Goal: Transaction & Acquisition: Purchase product/service

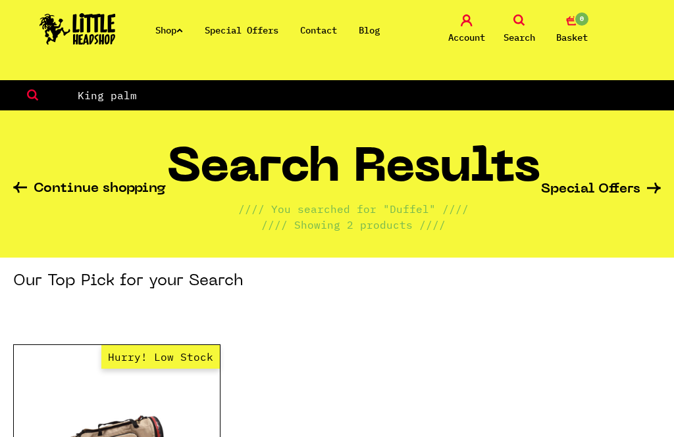
type input "King palm"
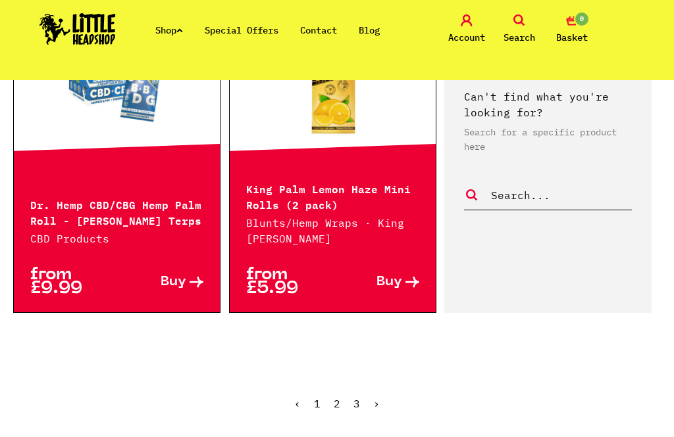
scroll to position [1892, 0]
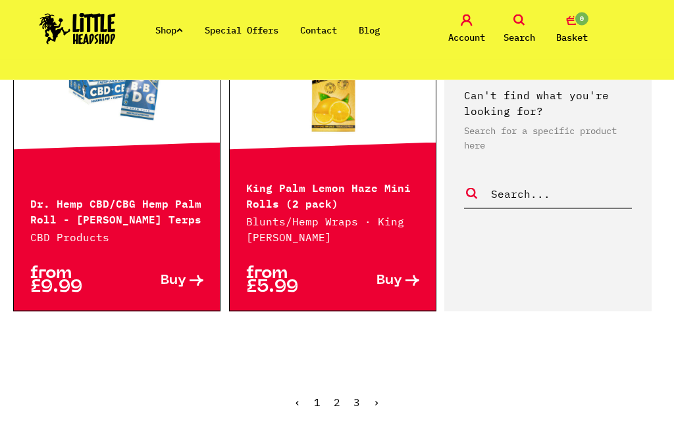
click at [336, 396] on link "2" at bounding box center [337, 402] width 7 height 13
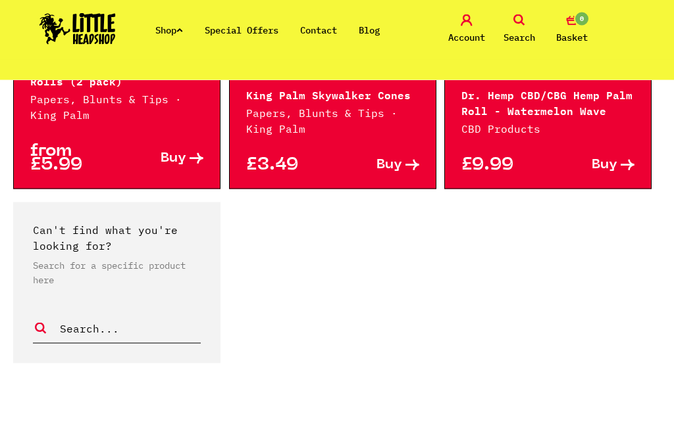
scroll to position [1589, 0]
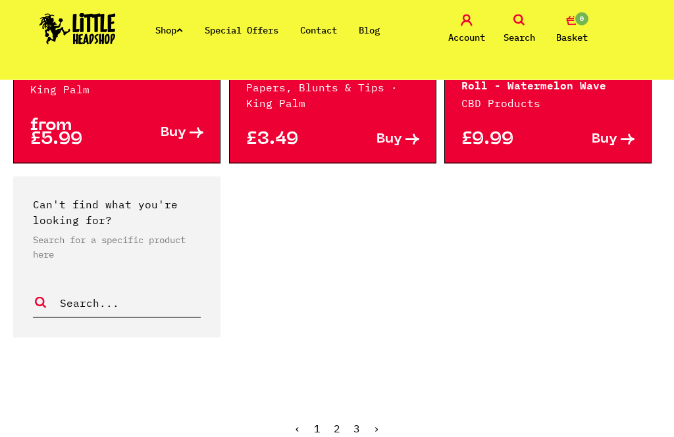
click at [344, 410] on ul "‹ 1 2 3 ›" at bounding box center [337, 438] width 674 height 57
click at [355, 422] on link "3" at bounding box center [356, 428] width 7 height 13
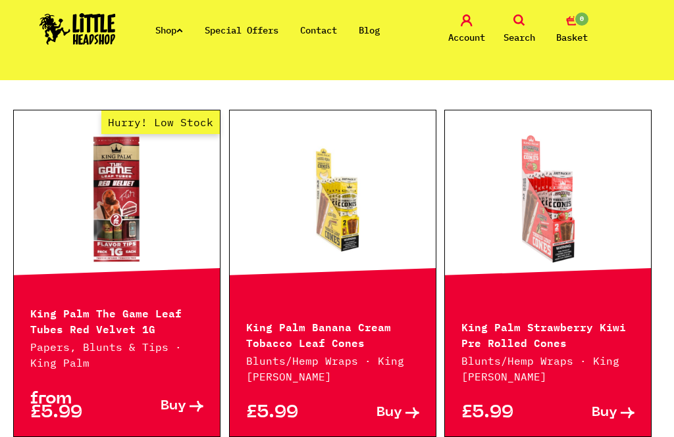
scroll to position [261, 0]
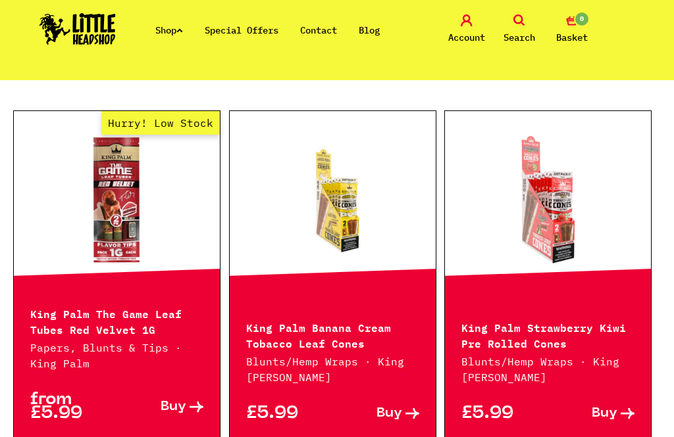
click at [364, 343] on p "King Palm Banana Cream Tobacco Leaf Cones" at bounding box center [332, 335] width 173 height 32
click at [325, 351] on div "King Palm Banana Cream Tobacco Leaf Cones Blunts/Hemp Wraps · King Palm" at bounding box center [333, 344] width 206 height 83
click at [387, 410] on span "Buy" at bounding box center [389, 414] width 26 height 14
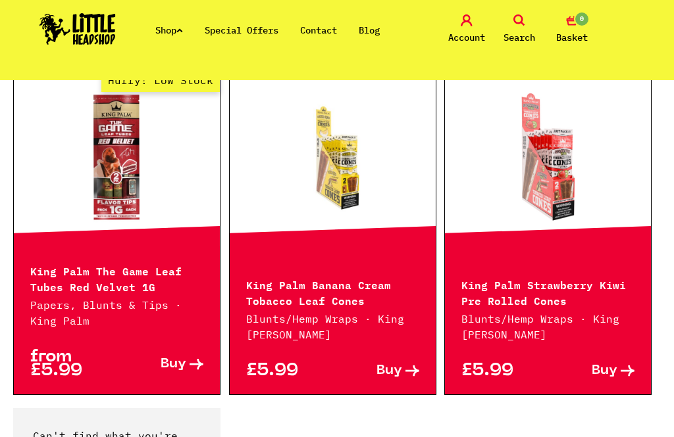
click at [615, 367] on span "Buy" at bounding box center [604, 371] width 26 height 14
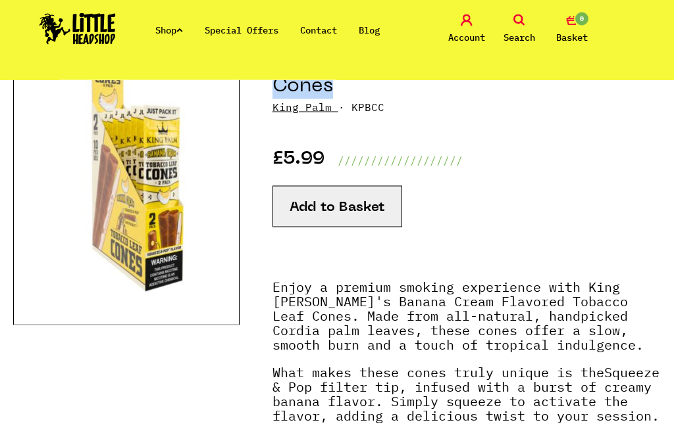
scroll to position [189, 0]
click at [280, 287] on p "Enjoy a premium smoking experience with King [PERSON_NAME]'s Banana Cream Flavo…" at bounding box center [466, 323] width 388 height 86
click at [287, 287] on p "Enjoy a premium smoking experience with King Palm's Banana Cream Flavored Tobac…" at bounding box center [466, 323] width 388 height 86
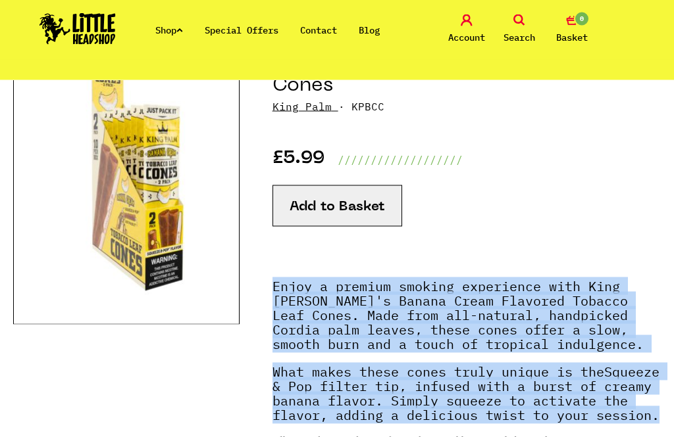
copy div "Enjoy a premium smoking experience with King Palm's Banana Cream Flavored Tobac…"
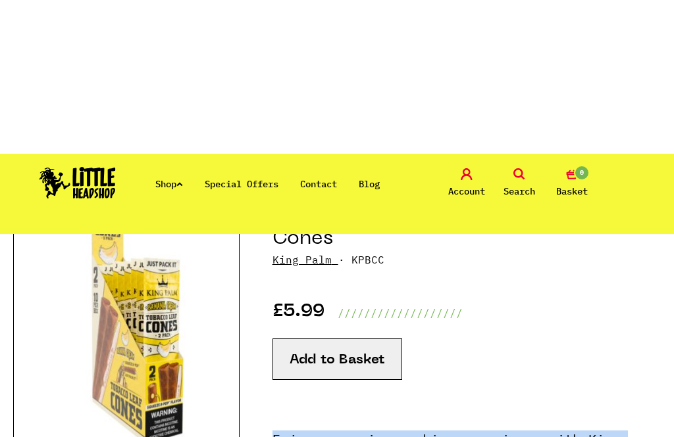
scroll to position [0, 0]
